Goal: Task Accomplishment & Management: Manage account settings

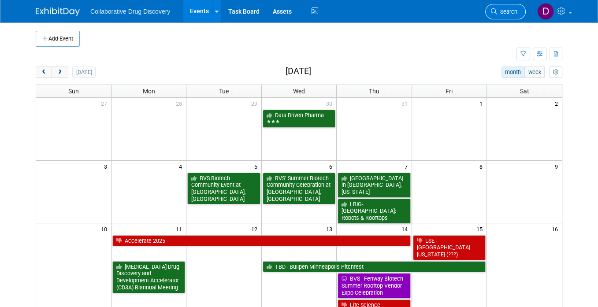
click at [499, 11] on span "Search" at bounding box center [507, 11] width 20 height 7
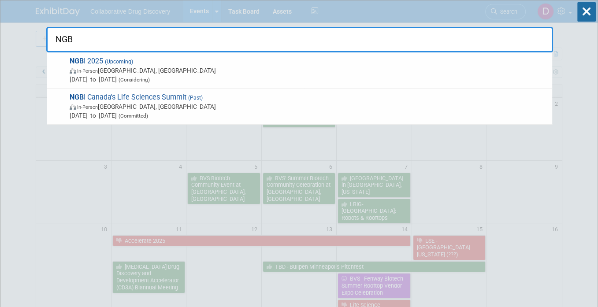
type input "NGBI"
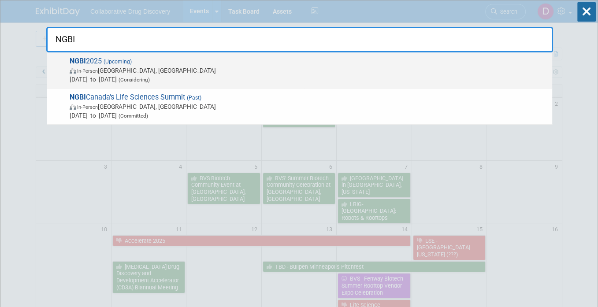
click at [219, 72] on span "In-Person Hamilton, Canada" at bounding box center [309, 70] width 478 height 9
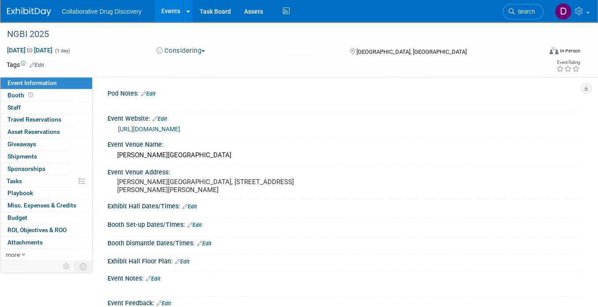
click at [184, 53] on button "Considering" at bounding box center [180, 50] width 55 height 9
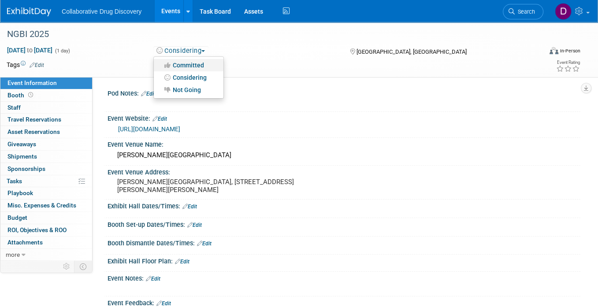
click at [193, 66] on link "Committed" at bounding box center [189, 65] width 70 height 12
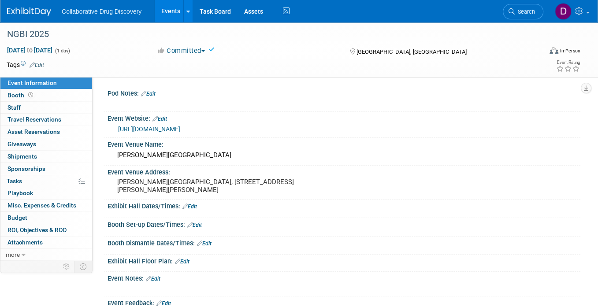
click at [156, 93] on link "Edit" at bounding box center [148, 94] width 15 height 6
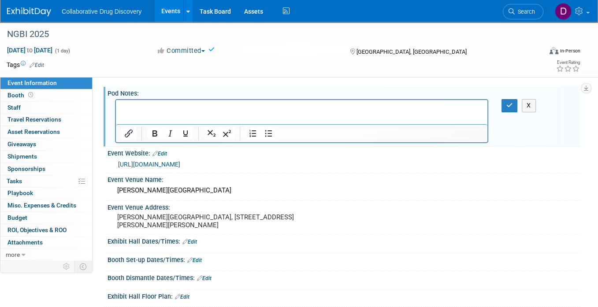
click at [151, 107] on p "Rich Text Area. Press ALT-0 for help." at bounding box center [301, 108] width 361 height 9
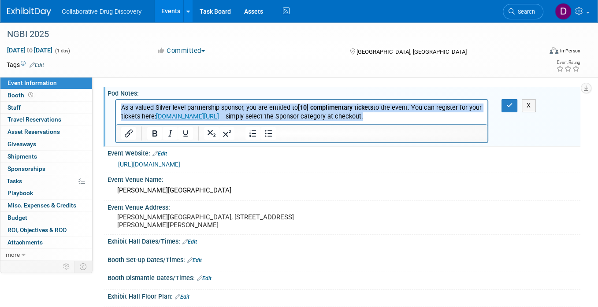
drag, startPoint x: 394, startPoint y: 118, endPoint x: 27, endPoint y: 98, distance: 367.6
click at [116, 100] on html "As a valued Silver level partnership sponsor, you are entitled to [10] complime…" at bounding box center [302, 110] width 372 height 21
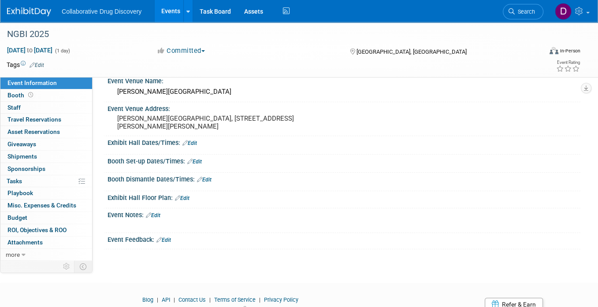
scroll to position [22, 0]
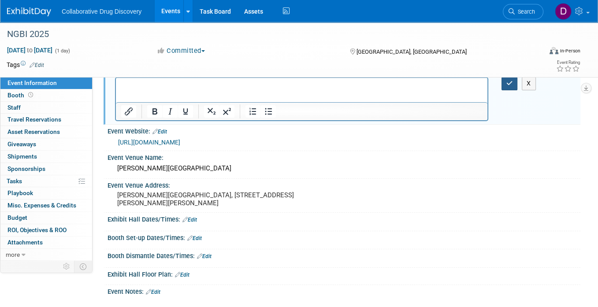
click at [508, 88] on button "button" at bounding box center [510, 83] width 16 height 13
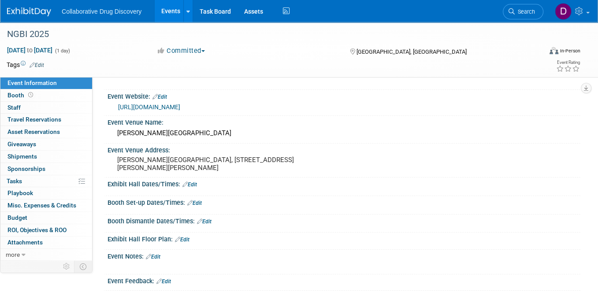
scroll to position [99, 0]
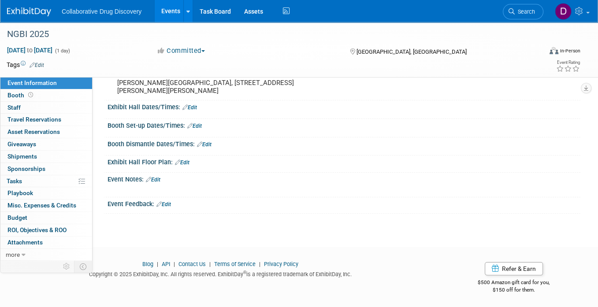
click at [157, 180] on link "Edit" at bounding box center [153, 180] width 15 height 6
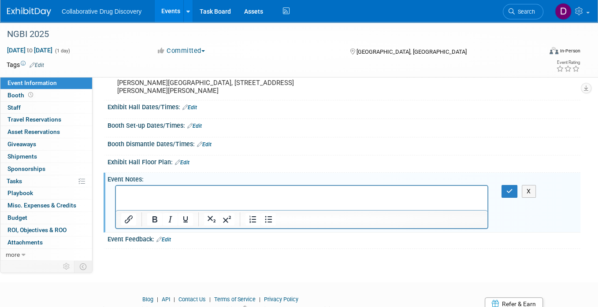
scroll to position [0, 0]
click at [156, 197] on p "Rich Text Area. Press ALT-0 for help." at bounding box center [301, 194] width 361 height 9
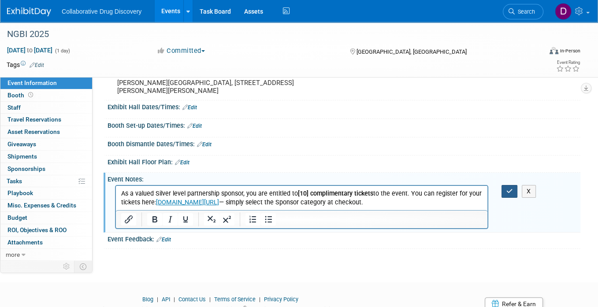
click at [507, 188] on icon "button" at bounding box center [509, 191] width 7 height 6
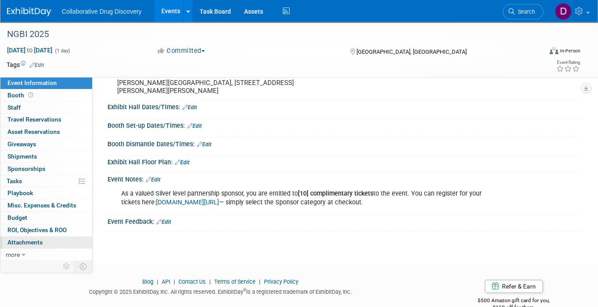
click at [39, 243] on span "Attachments 0" at bounding box center [24, 242] width 35 height 7
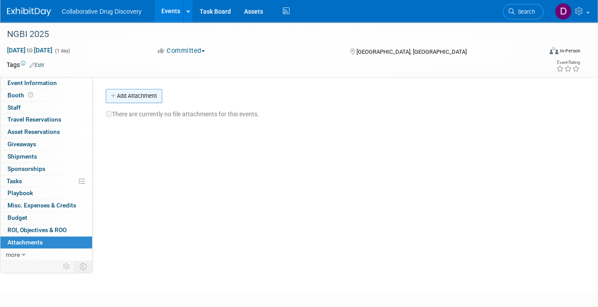
click at [128, 99] on button "Add Attachment" at bounding box center [134, 96] width 56 height 14
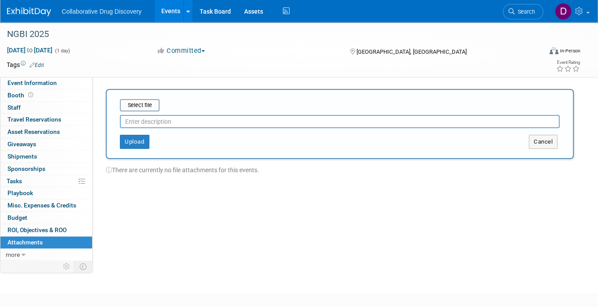
click at [139, 123] on input "text" at bounding box center [340, 121] width 440 height 13
click at [141, 106] on input "file" at bounding box center [106, 105] width 105 height 11
click at [145, 101] on input "file" at bounding box center [106, 105] width 105 height 11
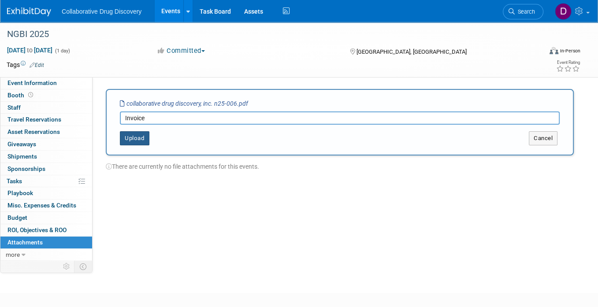
type input "Invoice"
click at [139, 136] on button "Upload" at bounding box center [135, 138] width 30 height 14
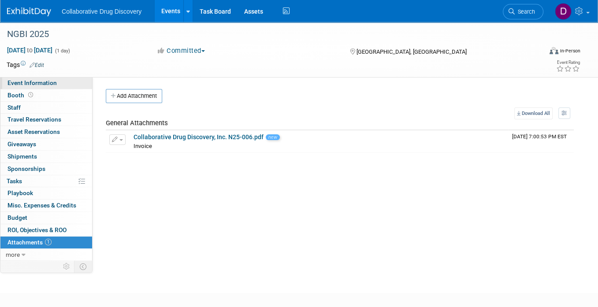
click at [32, 80] on span "Event Information" at bounding box center [31, 82] width 49 height 7
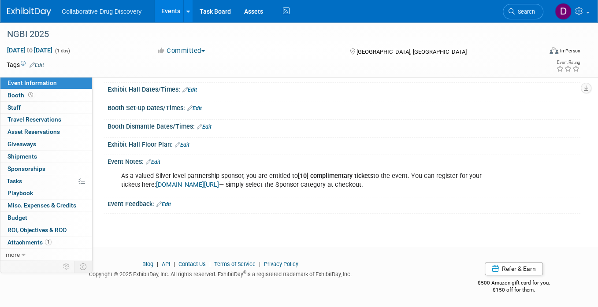
scroll to position [113, 0]
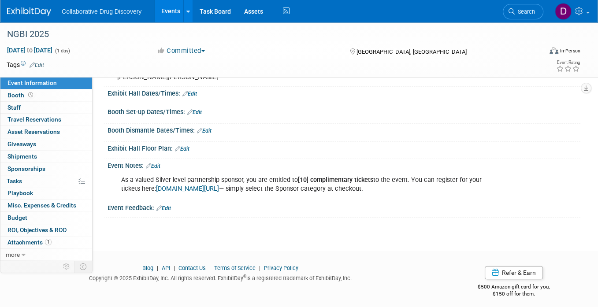
click at [155, 167] on link "Edit" at bounding box center [153, 166] width 15 height 6
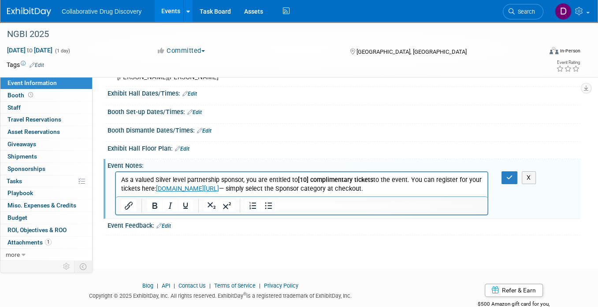
scroll to position [0, 0]
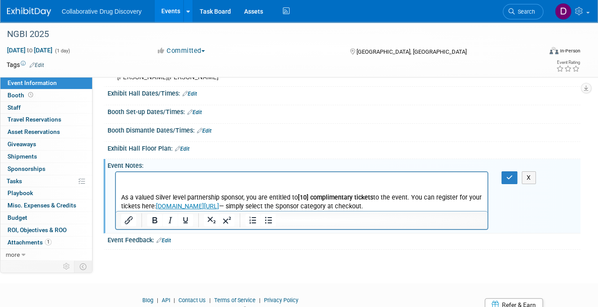
click at [151, 180] on p "Rich Text Area. Press ALT-0 for help." at bounding box center [301, 180] width 361 height 9
click at [509, 177] on icon "button" at bounding box center [509, 178] width 7 height 6
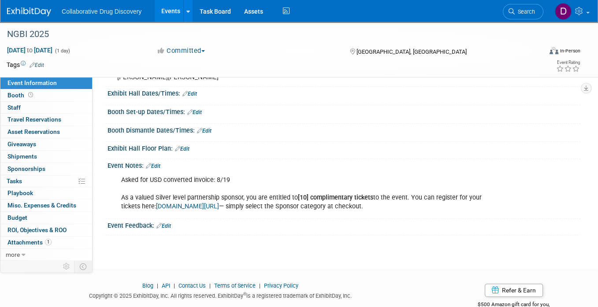
click at [38, 65] on link "Edit" at bounding box center [37, 65] width 15 height 6
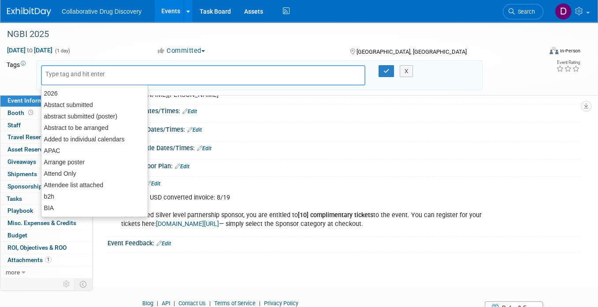
click at [57, 78] on input "text" at bounding box center [80, 74] width 71 height 9
type input "mw"
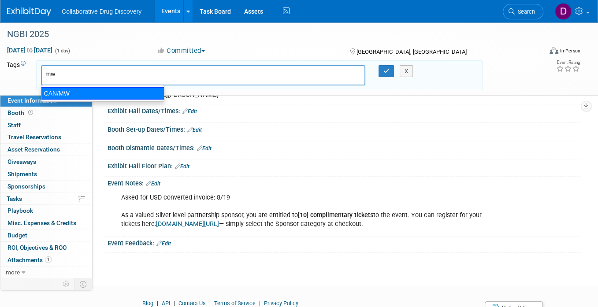
click at [61, 92] on div "CAN/MW" at bounding box center [102, 93] width 123 height 12
type input "CAN/MW"
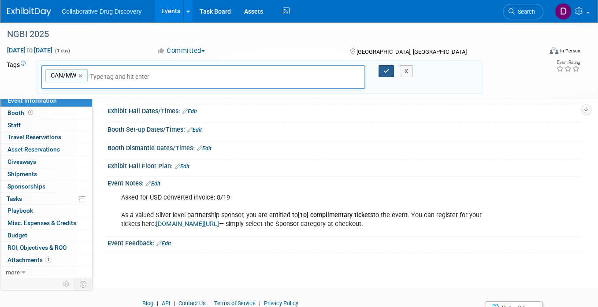
click at [389, 76] on button "button" at bounding box center [387, 71] width 16 height 12
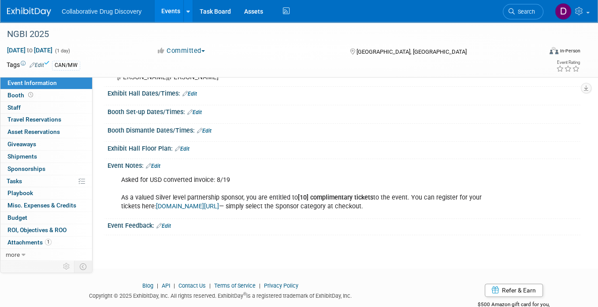
click at [44, 10] on img at bounding box center [29, 11] width 44 height 9
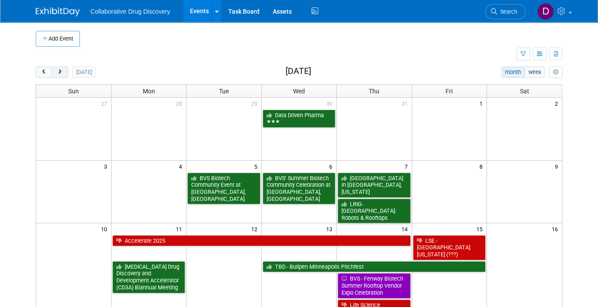
click at [54, 74] on button "next" at bounding box center [60, 72] width 16 height 11
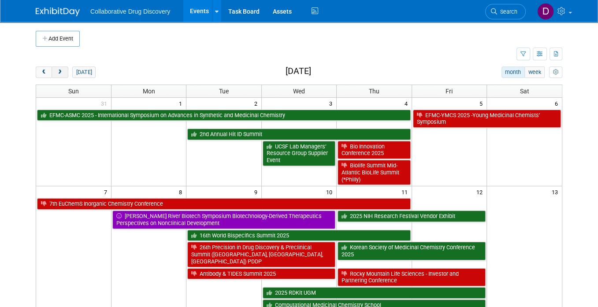
click at [54, 74] on button "next" at bounding box center [60, 72] width 16 height 11
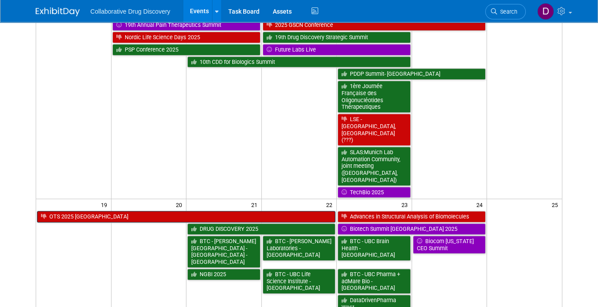
scroll to position [357, 0]
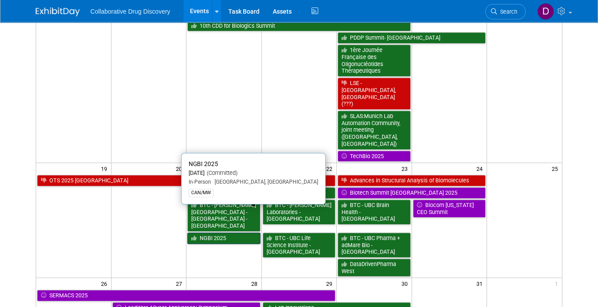
click at [235, 233] on link "NGBI 2025" at bounding box center [223, 238] width 73 height 11
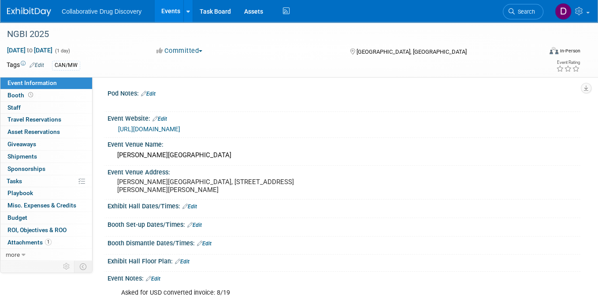
click at [34, 63] on link "Edit" at bounding box center [37, 65] width 15 height 6
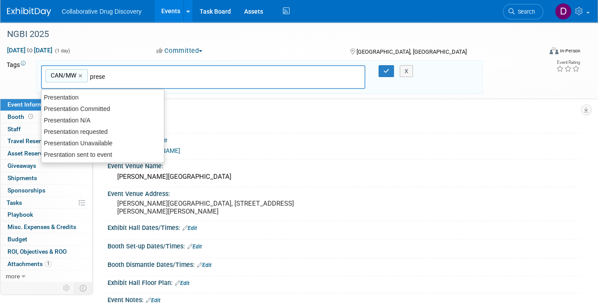
type input "presen"
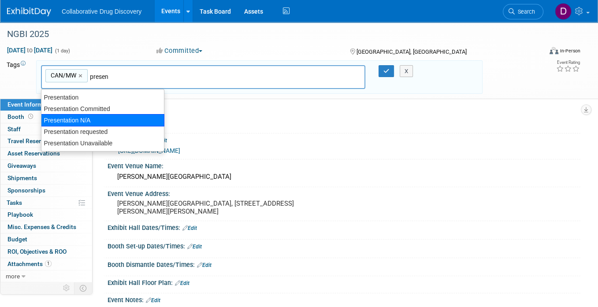
click at [97, 119] on div "Presentation N/A" at bounding box center [102, 120] width 123 height 12
type input "CAN/MW, Presentation N/A"
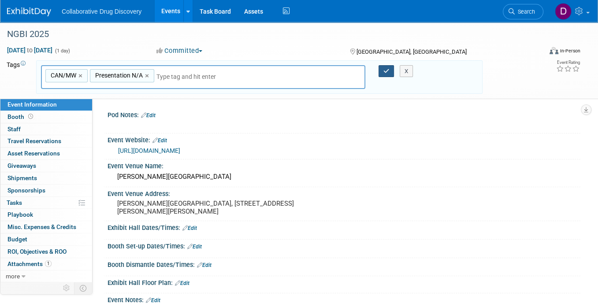
click at [383, 67] on button "button" at bounding box center [387, 71] width 16 height 12
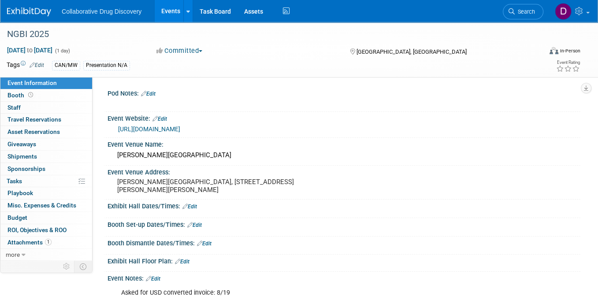
scroll to position [135, 0]
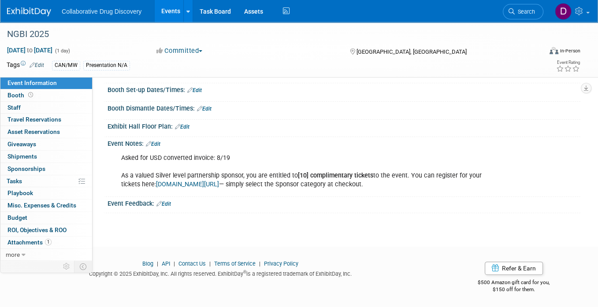
click at [153, 144] on link "Edit" at bounding box center [153, 144] width 15 height 6
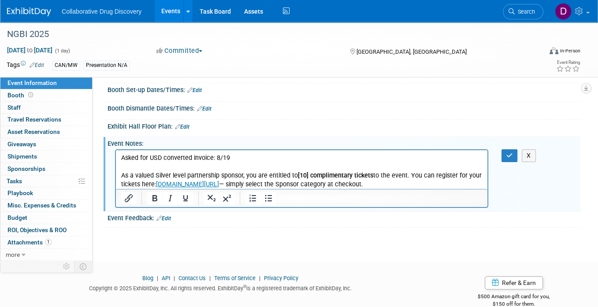
scroll to position [149, 0]
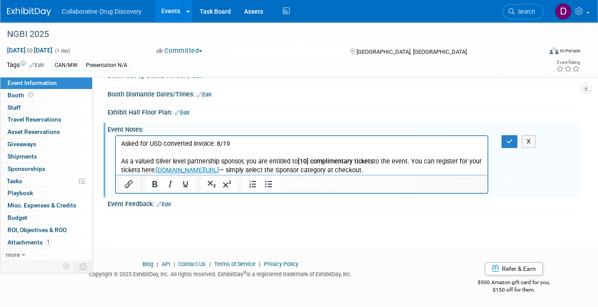
click at [415, 172] on p "Asked for USD converted invoice: 8/19 As a valued Silver level partnership spon…" at bounding box center [301, 157] width 361 height 35
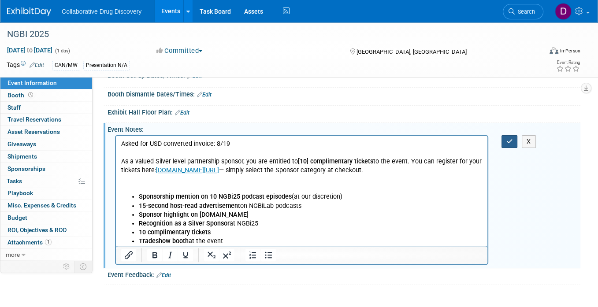
click at [512, 141] on icon "button" at bounding box center [509, 141] width 7 height 6
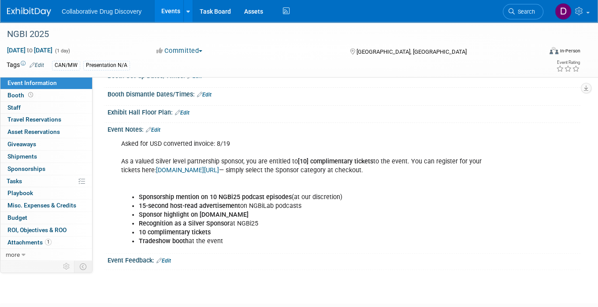
scroll to position [145, 0]
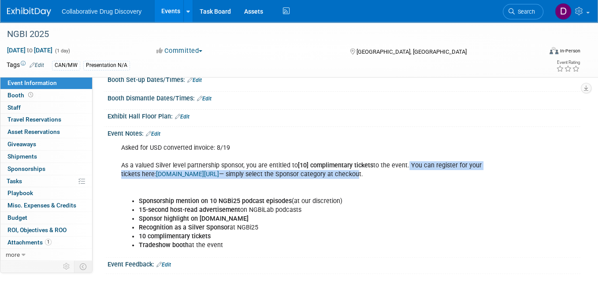
drag, startPoint x: 393, startPoint y: 175, endPoint x: 412, endPoint y: 164, distance: 22.3
click at [409, 165] on div "Asked for USD converted invoice: 8/19 As a valued Silver level partnership spon…" at bounding box center [301, 196] width 373 height 115
copy div "You can register for your tickets here: nextgreatbigideas.com/get-tickets — sim…"
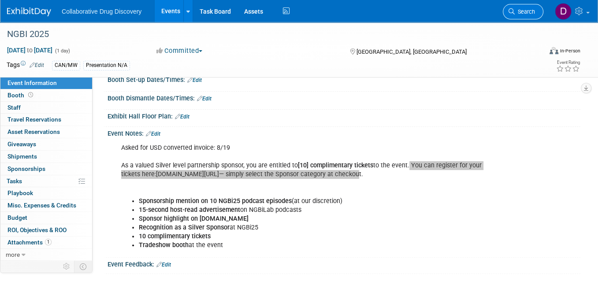
click at [523, 9] on span "Search" at bounding box center [525, 11] width 20 height 7
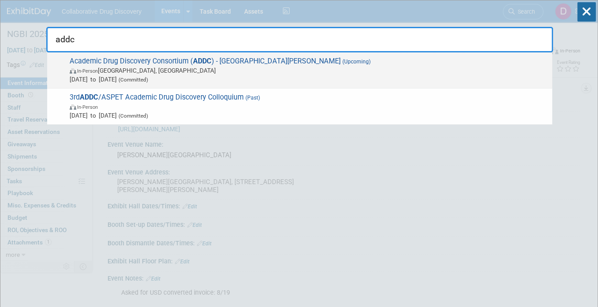
type input "addc"
drag, startPoint x: 273, startPoint y: 69, endPoint x: 278, endPoint y: 70, distance: 4.9
click at [273, 69] on span "In-Person St. Louis, MO" at bounding box center [309, 70] width 478 height 9
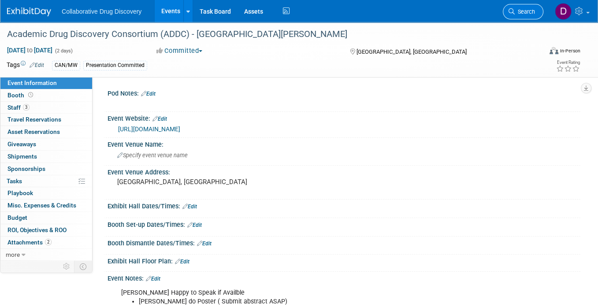
click at [518, 11] on span "Search" at bounding box center [525, 11] width 20 height 7
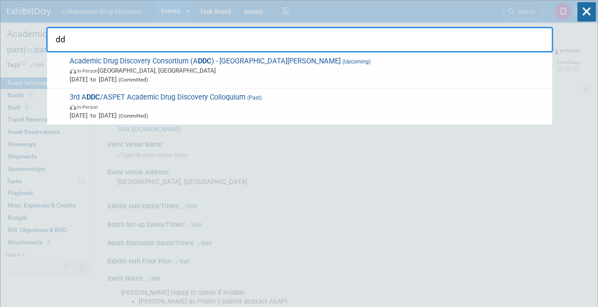
type input "d"
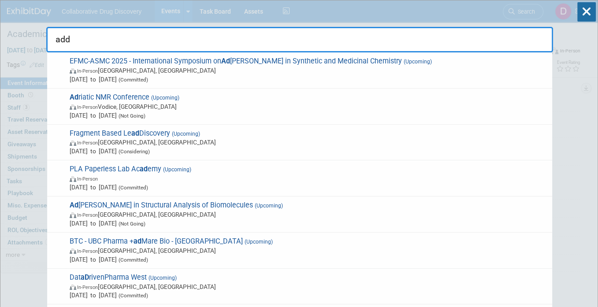
type input "addc"
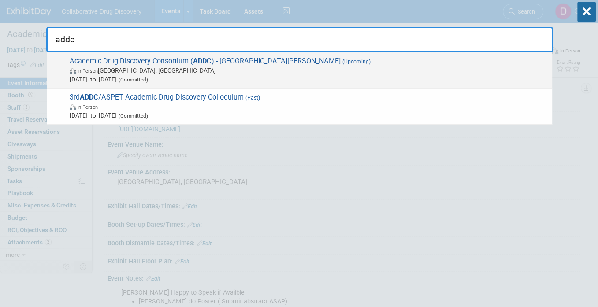
click at [123, 70] on span "In-Person [GEOGRAPHIC_DATA], [GEOGRAPHIC_DATA]" at bounding box center [309, 70] width 478 height 9
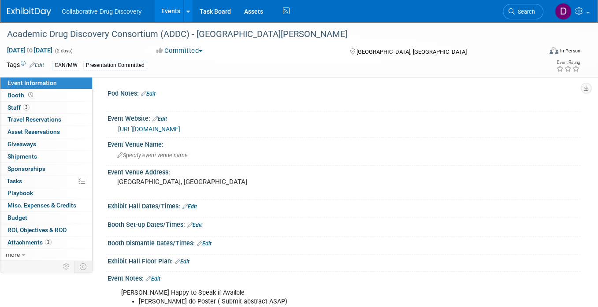
scroll to position [152, 0]
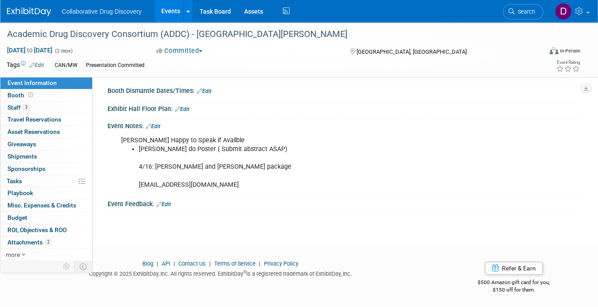
click at [154, 126] on link "Edit" at bounding box center [153, 126] width 15 height 6
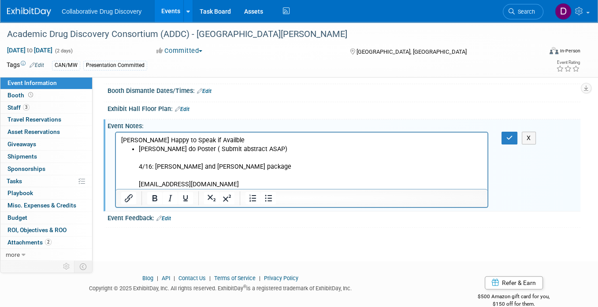
scroll to position [0, 0]
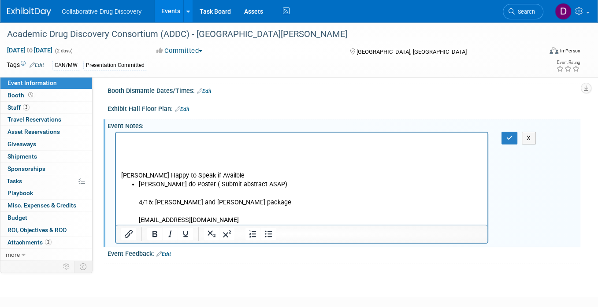
click at [132, 145] on p "Rich Text Area. Press ALT-0 for help." at bounding box center [301, 149] width 361 height 9
paste body "Rich Text Area. Press ALT-0 for help."
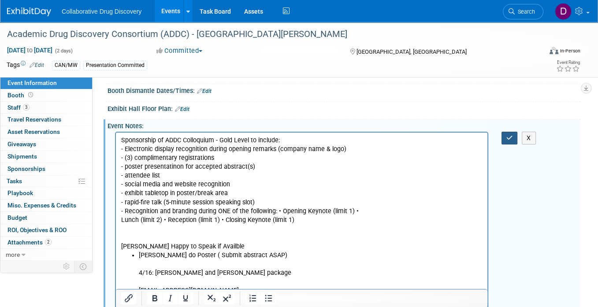
click at [507, 137] on icon "button" at bounding box center [509, 138] width 7 height 6
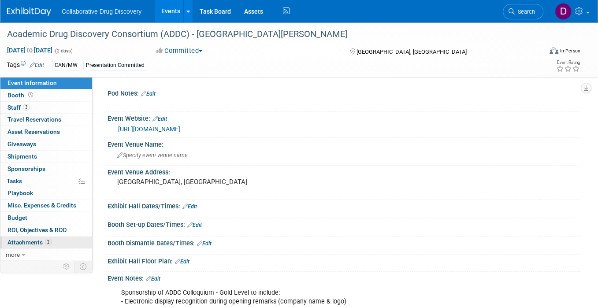
click at [43, 244] on span "Attachments 2" at bounding box center [29, 242] width 44 height 7
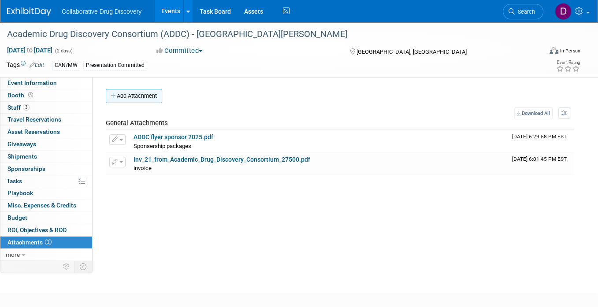
click at [119, 97] on button "Add Attachment" at bounding box center [134, 96] width 56 height 14
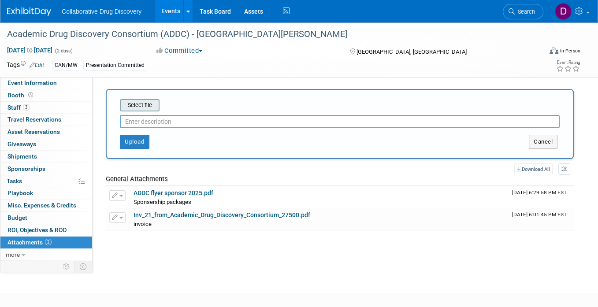
click at [140, 101] on input "file" at bounding box center [106, 105] width 105 height 11
click at [144, 111] on div "Select file" at bounding box center [140, 105] width 40 height 12
click at [145, 104] on input "file" at bounding box center [106, 105] width 105 height 11
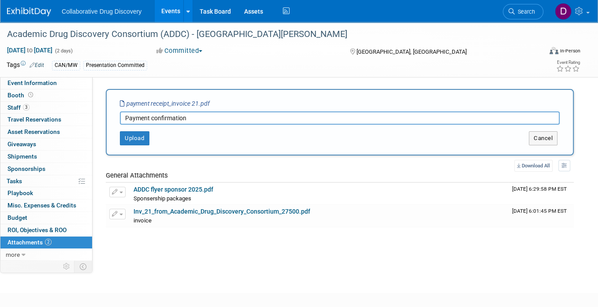
type input "Payment confirmation"
click at [117, 138] on div "Upload" at bounding box center [204, 138] width 194 height 14
click at [122, 138] on button "Upload" at bounding box center [135, 138] width 30 height 14
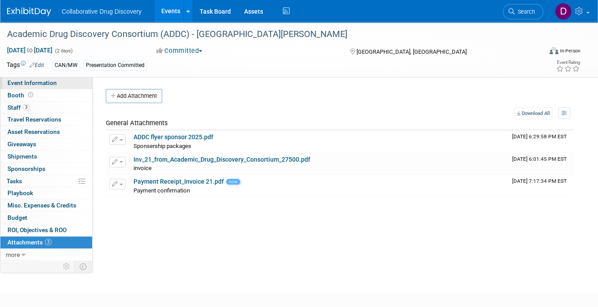
click at [45, 82] on span "Event Information" at bounding box center [31, 82] width 49 height 7
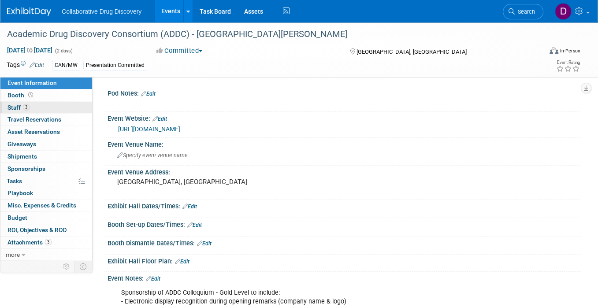
click at [54, 107] on link "3 Staff 3" at bounding box center [46, 108] width 92 height 12
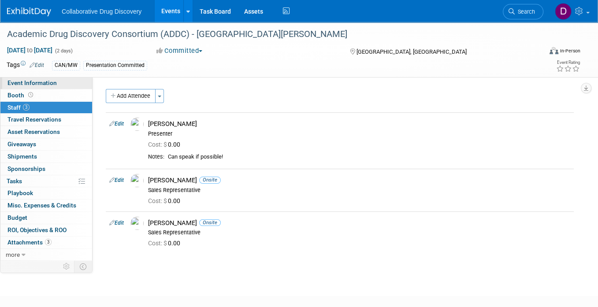
click at [59, 86] on link "Event Information" at bounding box center [46, 83] width 92 height 12
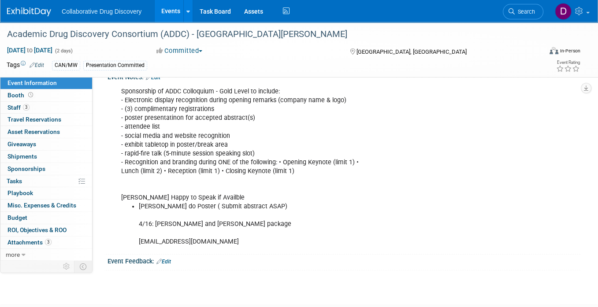
scroll to position [238, 0]
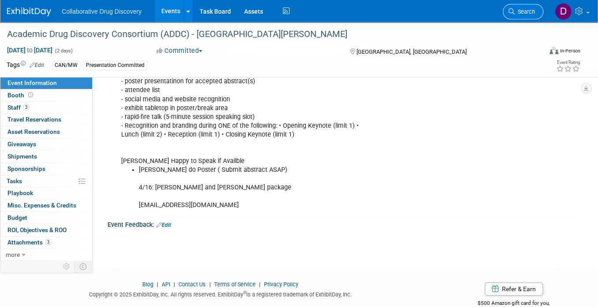
click at [525, 11] on span "Search" at bounding box center [525, 11] width 20 height 7
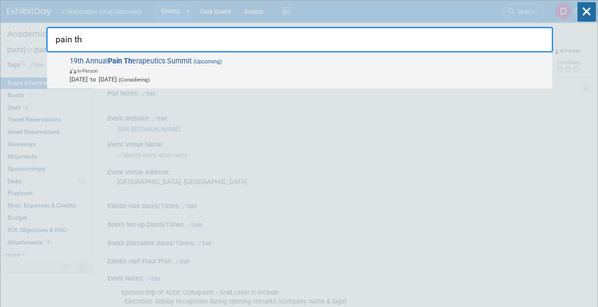
type input "pain th"
click at [260, 64] on span "19th Annual Pain Th erapeutics Summit (Upcoming) In-Person Oct 13, 2025 to Oct …" at bounding box center [307, 70] width 481 height 27
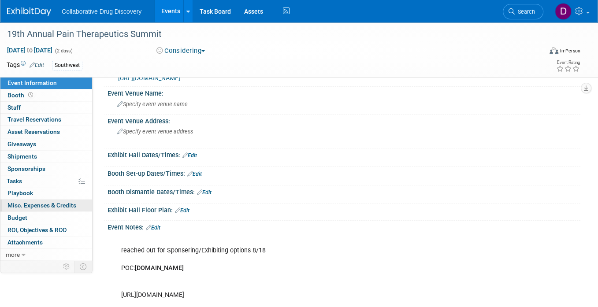
scroll to position [47, 0]
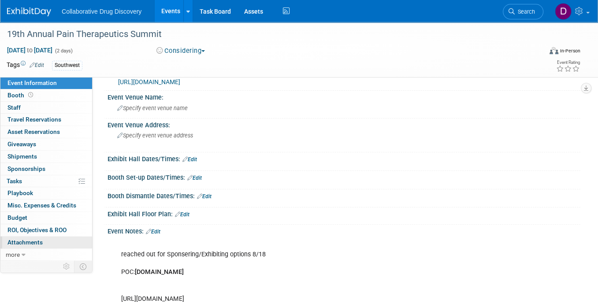
click at [24, 246] on link "0 Attachments 0" at bounding box center [46, 243] width 92 height 12
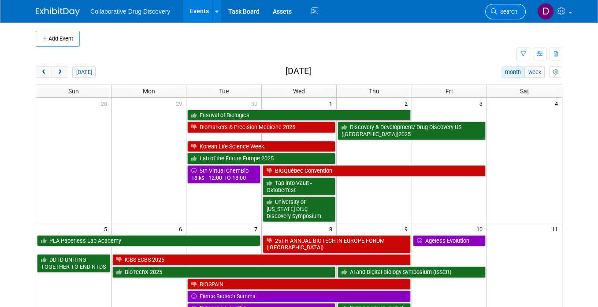
click at [505, 7] on link "Search" at bounding box center [505, 11] width 41 height 15
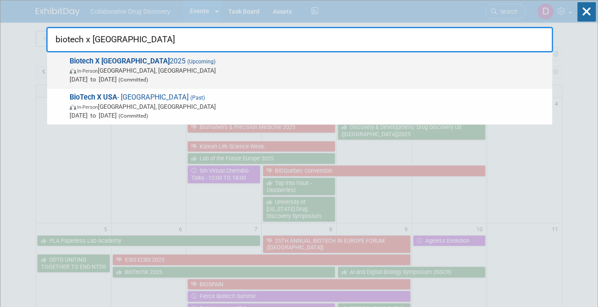
type input "biotech x [GEOGRAPHIC_DATA]"
click at [165, 72] on span "In-Person [GEOGRAPHIC_DATA], [GEOGRAPHIC_DATA]" at bounding box center [309, 70] width 478 height 9
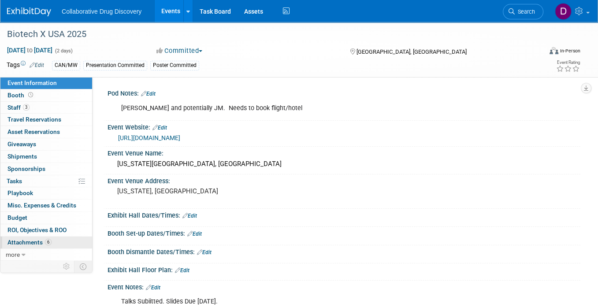
click at [45, 242] on span "6" at bounding box center [48, 242] width 7 height 7
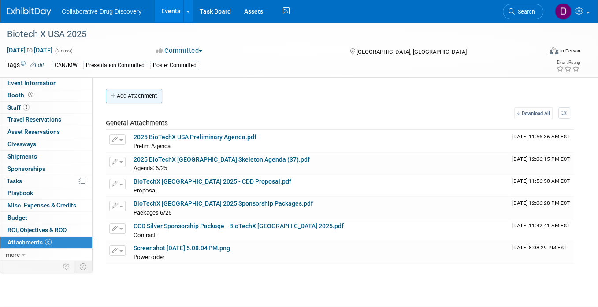
click at [141, 94] on button "Add Attachment" at bounding box center [134, 96] width 56 height 14
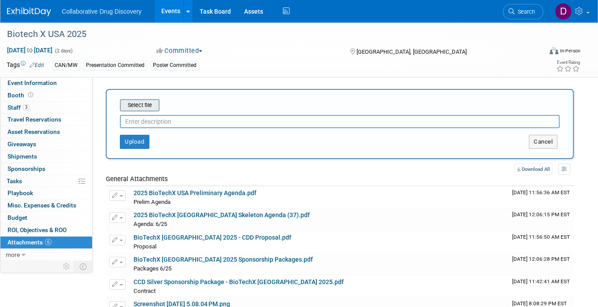
click at [141, 106] on input "file" at bounding box center [106, 105] width 105 height 11
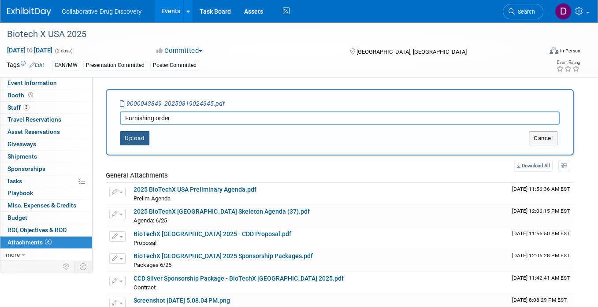
type input "Furnishing order"
click at [140, 142] on button "Upload" at bounding box center [135, 138] width 30 height 14
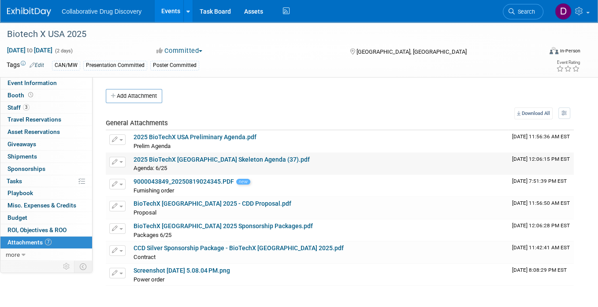
scroll to position [9, 0]
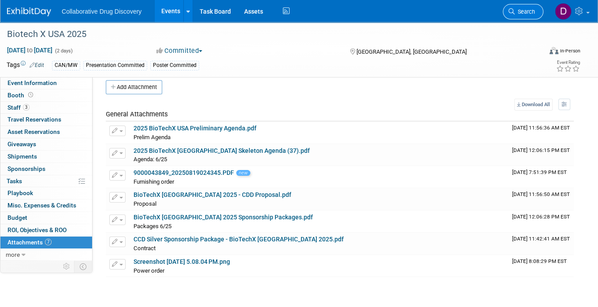
click at [526, 12] on span "Search" at bounding box center [525, 11] width 20 height 7
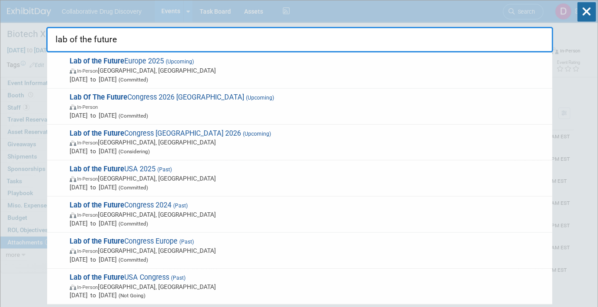
click at [150, 36] on input "lab of the future" at bounding box center [299, 40] width 507 height 26
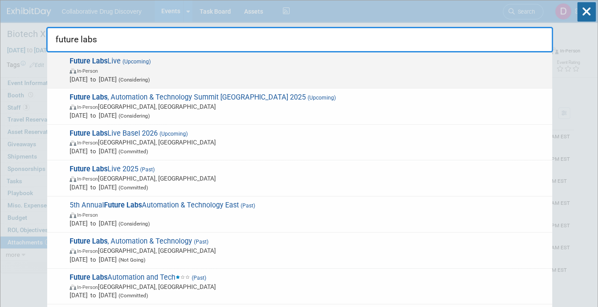
type input "future labs"
click at [186, 74] on span "In-Person" at bounding box center [309, 70] width 478 height 9
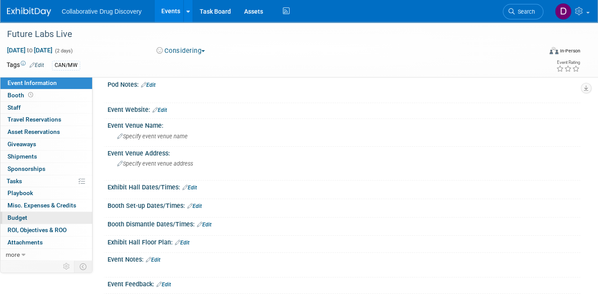
scroll to position [89, 0]
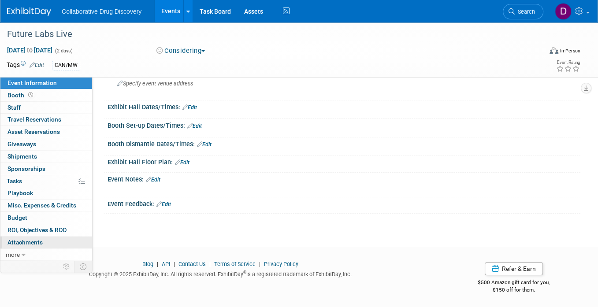
click at [41, 241] on span "Attachments 0" at bounding box center [24, 242] width 35 height 7
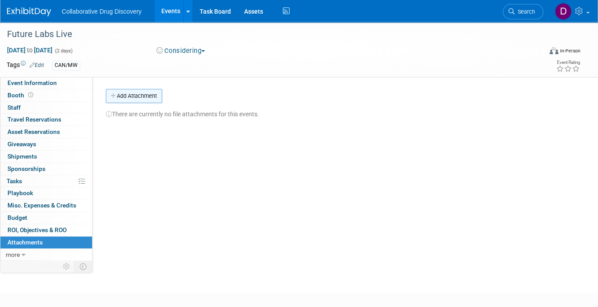
click at [121, 90] on button "Add Attachment" at bounding box center [134, 96] width 56 height 14
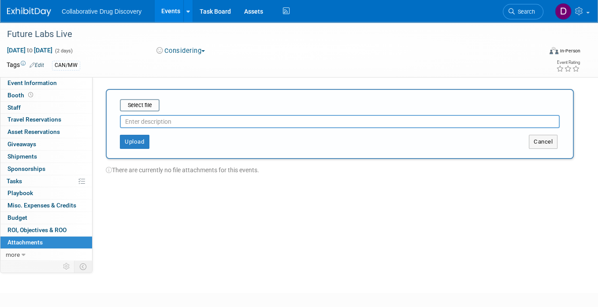
click at [141, 112] on div at bounding box center [340, 120] width 440 height 17
click at [139, 104] on input "file" at bounding box center [106, 105] width 105 height 11
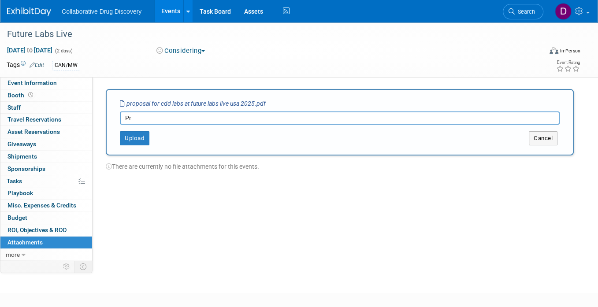
type input "P"
type input "Proposal"
click at [132, 137] on button "Upload" at bounding box center [135, 138] width 30 height 14
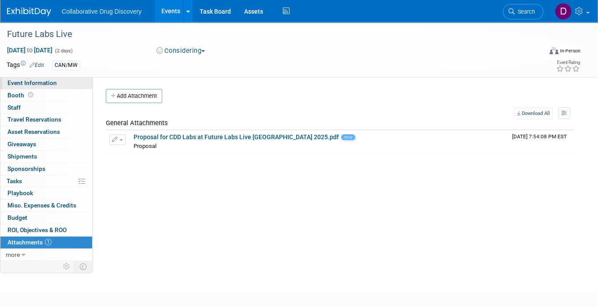
click at [48, 84] on span "Event Information" at bounding box center [31, 82] width 49 height 7
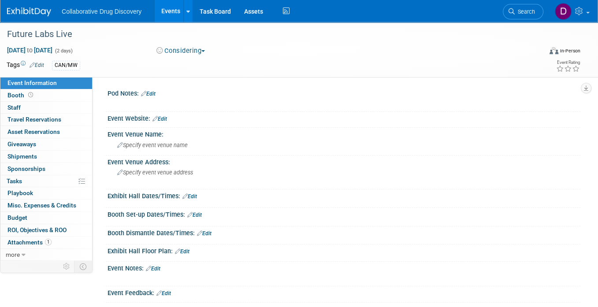
click at [164, 117] on link "Edit" at bounding box center [159, 119] width 15 height 6
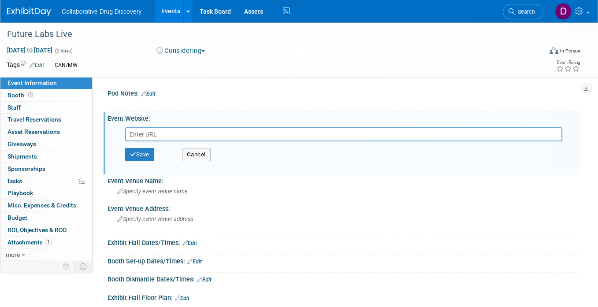
click at [150, 133] on input "text" at bounding box center [343, 134] width 437 height 14
type input "https://www.terrapinn.com/conference/future-labs-live-usa/index.stm"
click at [143, 153] on button "Save" at bounding box center [139, 154] width 29 height 13
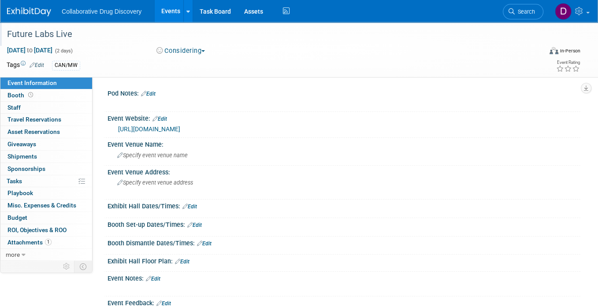
click at [54, 35] on div "Future Labs Live" at bounding box center [268, 34] width 528 height 16
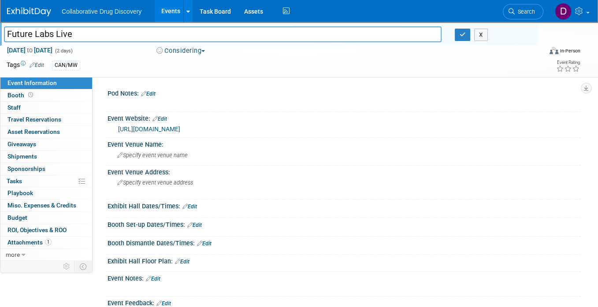
click at [54, 35] on input "Future Labs Live" at bounding box center [223, 33] width 438 height 15
click at [456, 36] on button "button" at bounding box center [463, 35] width 16 height 12
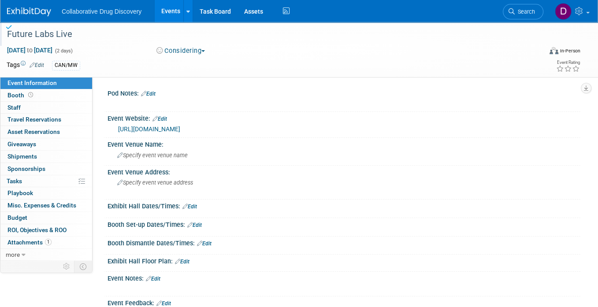
click at [22, 4] on link at bounding box center [34, 7] width 55 height 7
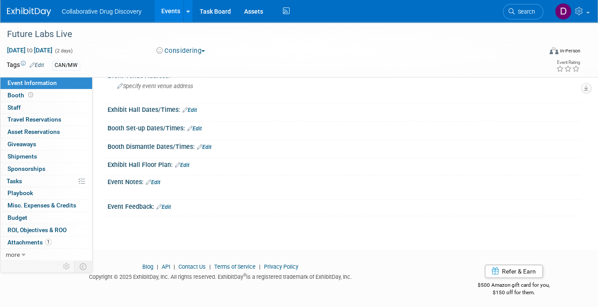
scroll to position [99, 0]
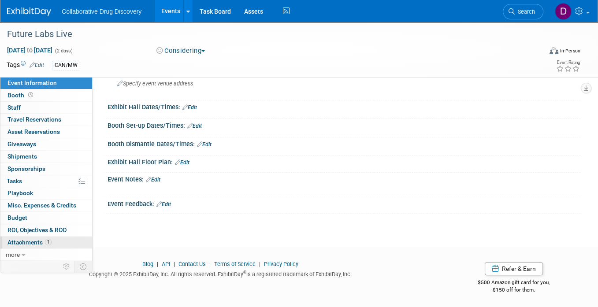
click at [42, 243] on span "Attachments 1" at bounding box center [29, 242] width 44 height 7
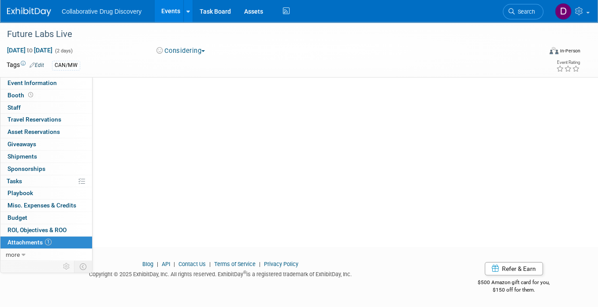
scroll to position [0, 0]
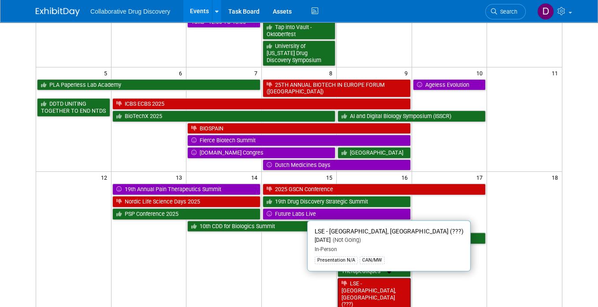
scroll to position [241, 0]
